Goal: Transaction & Acquisition: Subscribe to service/newsletter

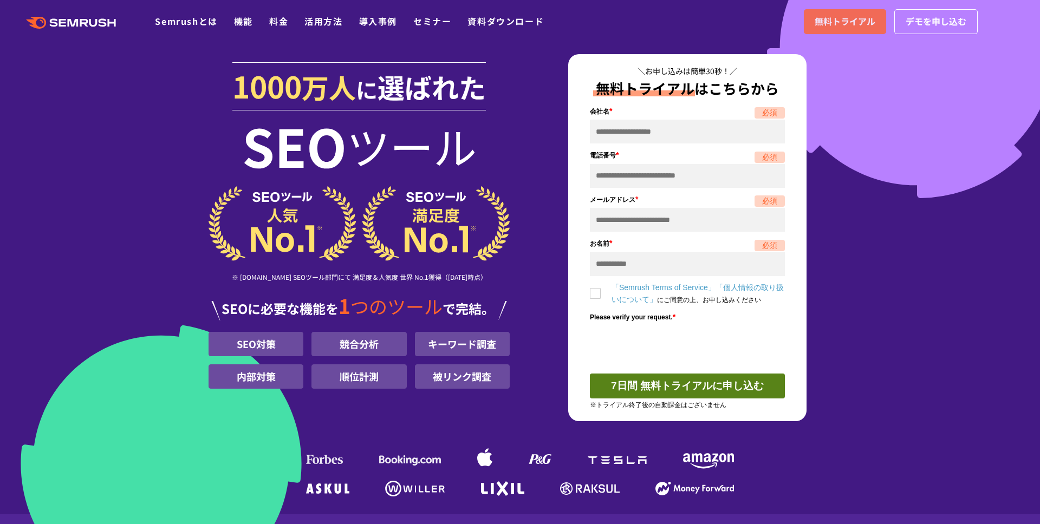
click at [811, 11] on link "無料トライアル" at bounding box center [845, 21] width 82 height 25
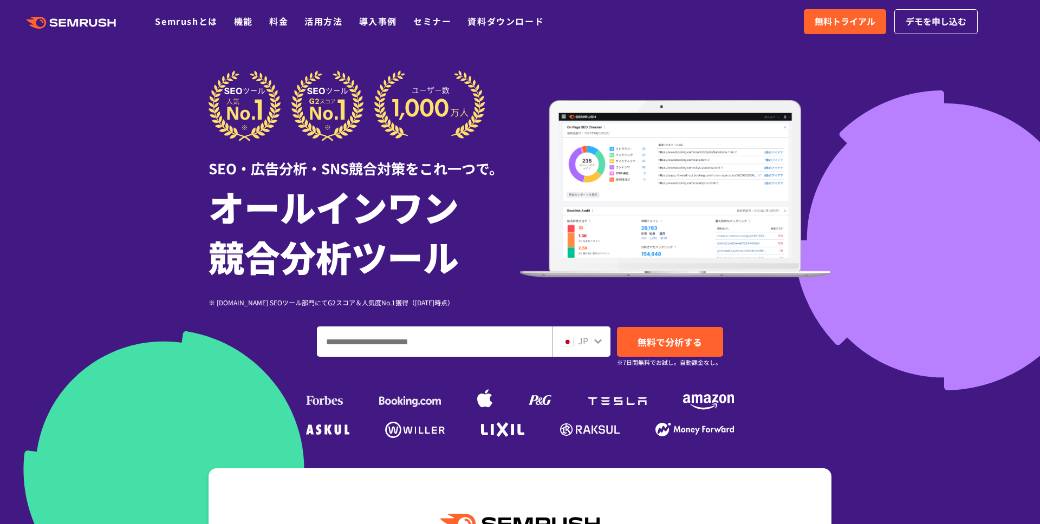
click at [470, 335] on input "ドメイン、キーワードまたはURLを入力してください" at bounding box center [434, 341] width 235 height 29
click at [666, 340] on span "無料で分析する" at bounding box center [669, 342] width 64 height 14
